Goal: Transaction & Acquisition: Download file/media

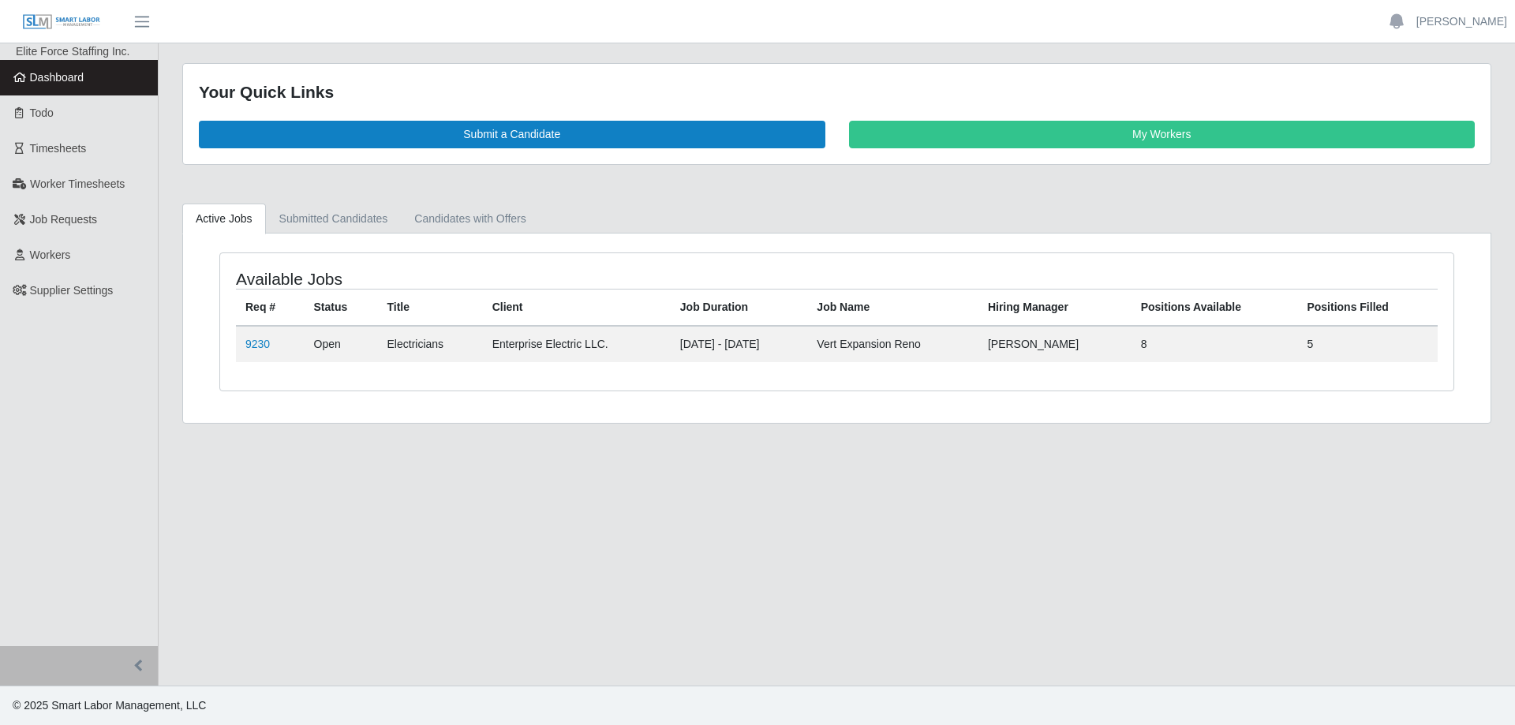
click at [51, 145] on span "Timesheets" at bounding box center [58, 148] width 57 height 13
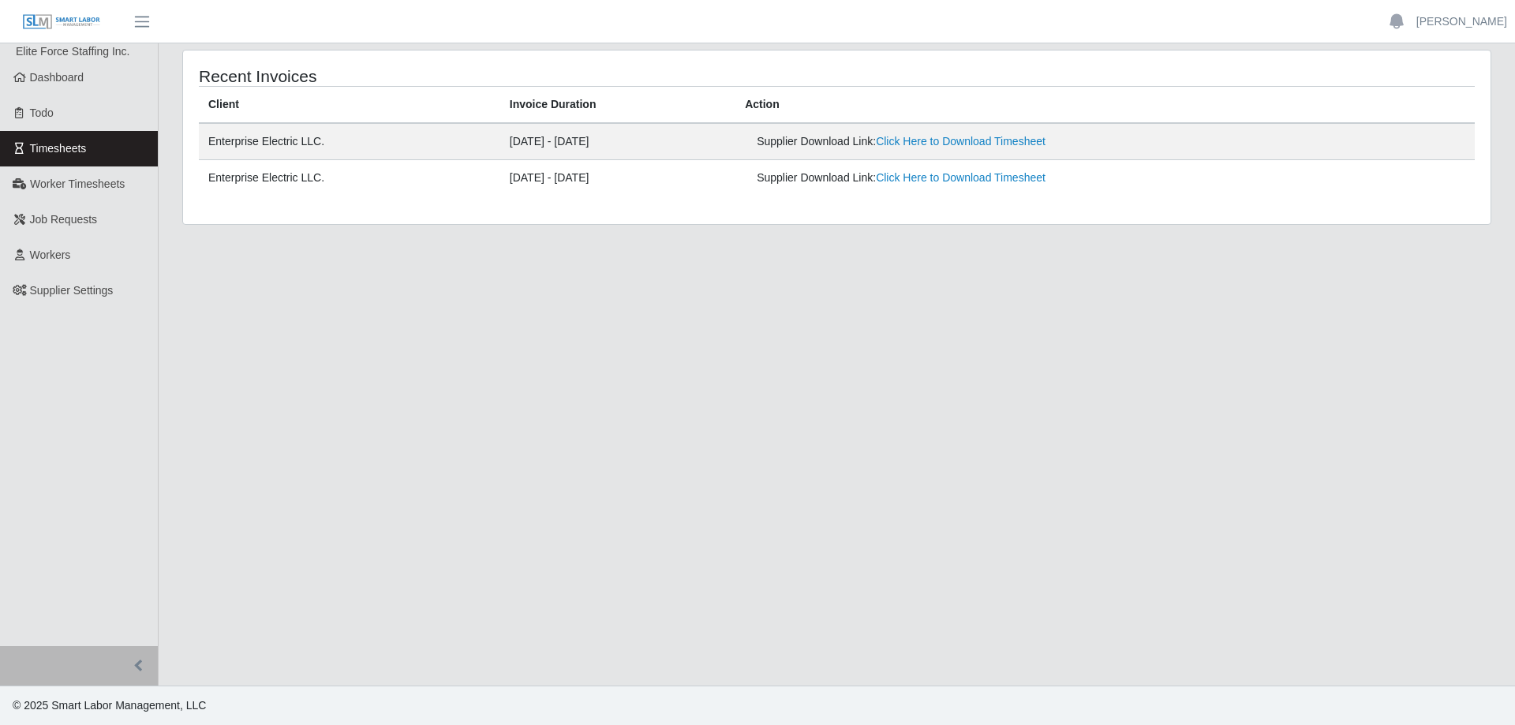
click at [986, 172] on link "Click Here to Download Timesheet" at bounding box center [961, 177] width 170 height 13
click at [969, 140] on link "Click Here to Download Timesheet" at bounding box center [961, 141] width 170 height 13
